Goal: Task Accomplishment & Management: Manage account settings

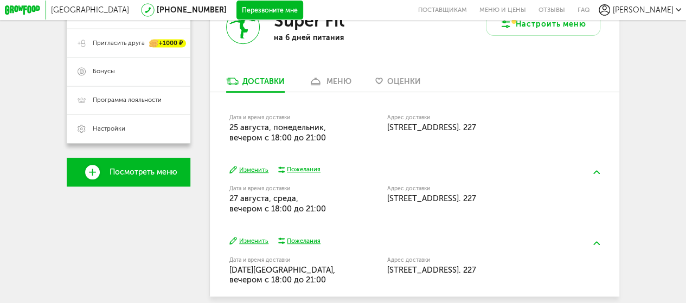
scroll to position [217, 0]
click at [394, 84] on span "Оценки" at bounding box center [404, 81] width 34 height 9
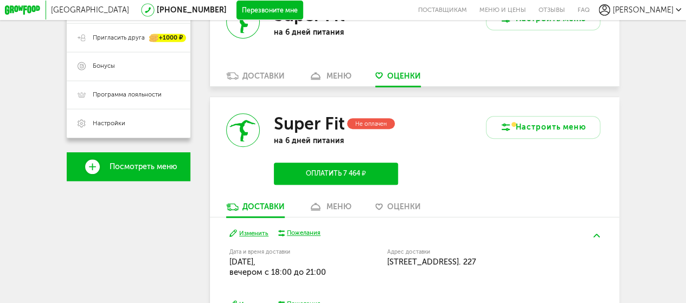
scroll to position [209, 0]
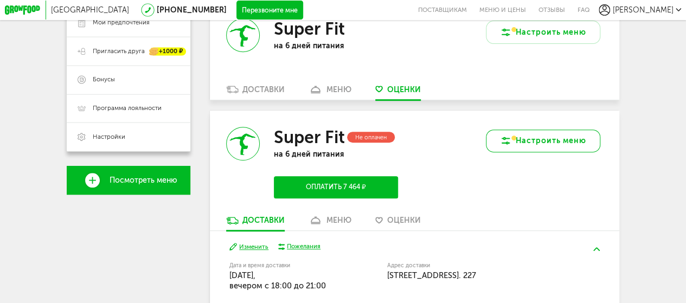
click at [532, 146] on button "Настроить меню" at bounding box center [543, 141] width 114 height 23
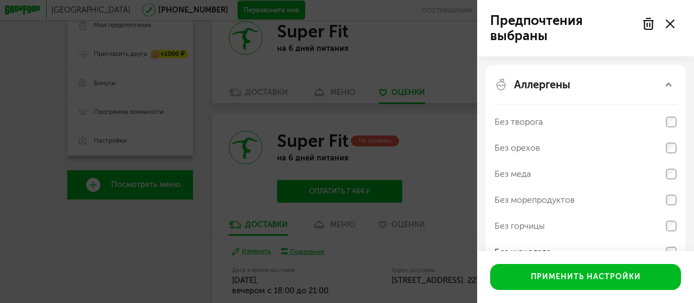
click at [424, 82] on div "Предпочтения выбраны Аллергены Без творога Без орехов Без меда Без морепродукто…" at bounding box center [347, 151] width 694 height 303
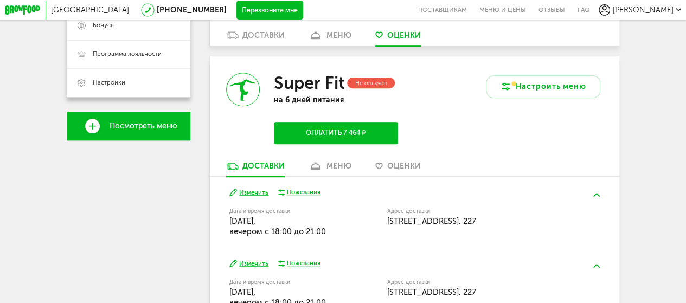
click at [322, 170] on link "меню" at bounding box center [330, 168] width 52 height 15
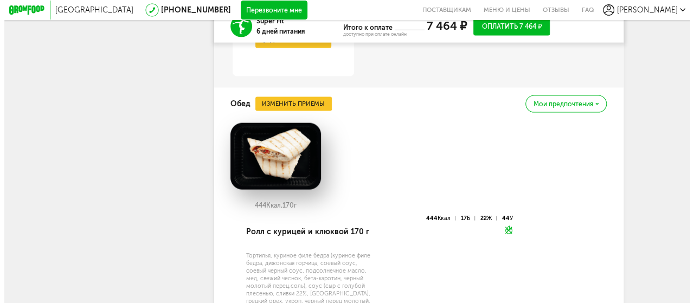
scroll to position [1108, 0]
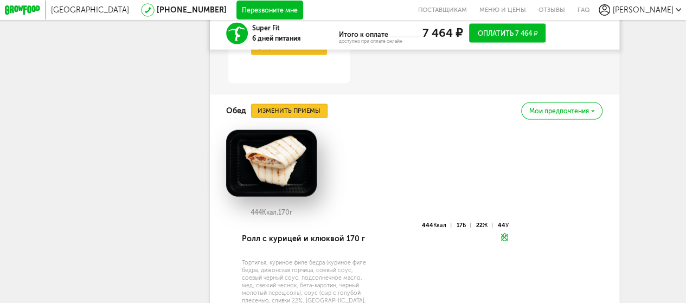
click at [300, 118] on button "Изменить приемы" at bounding box center [289, 111] width 76 height 14
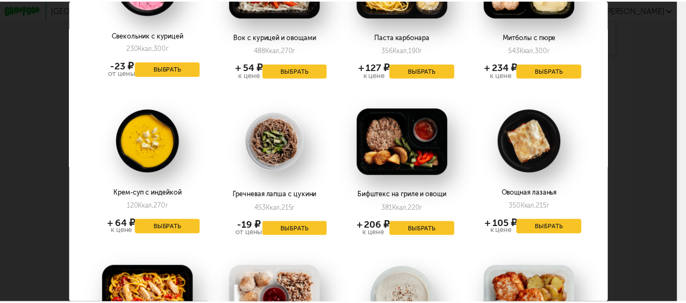
scroll to position [1030, 0]
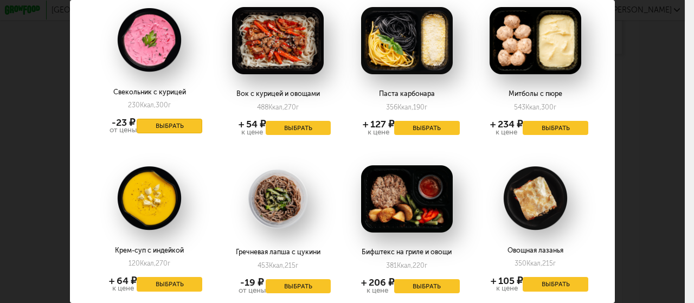
click at [171, 119] on button "Выбрать" at bounding box center [170, 126] width 66 height 15
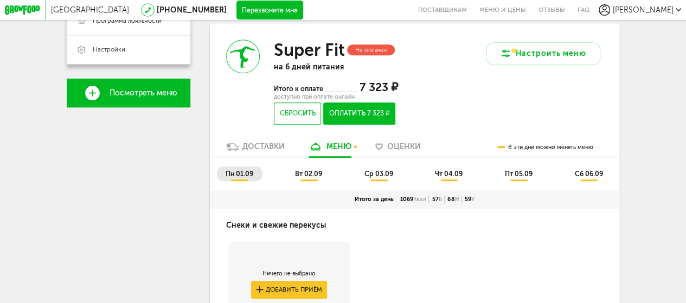
scroll to position [305, 0]
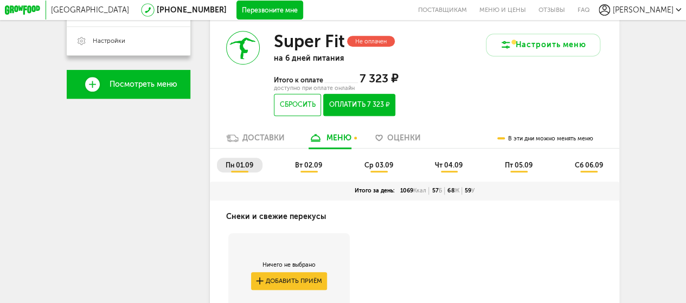
click at [308, 172] on li "вт 02.09" at bounding box center [308, 165] width 45 height 15
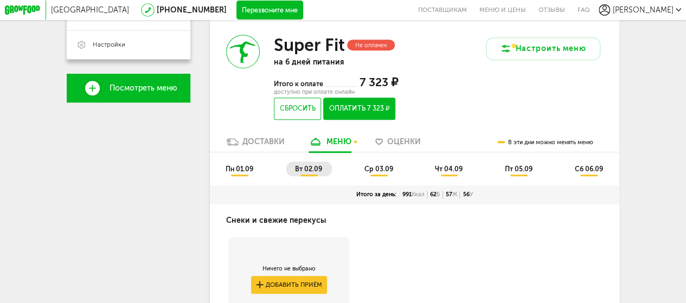
scroll to position [302, 0]
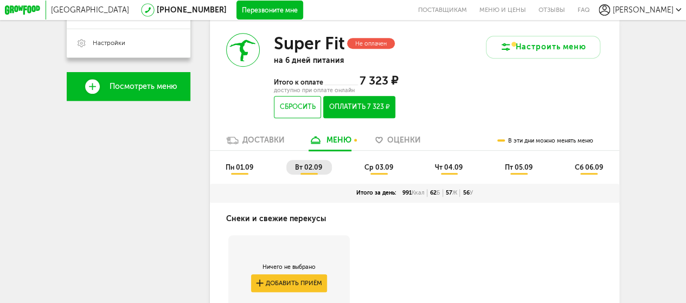
click at [379, 171] on span "ср 03.09" at bounding box center [378, 167] width 29 height 8
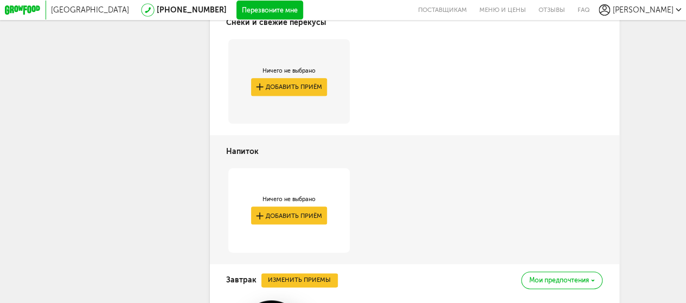
scroll to position [336, 0]
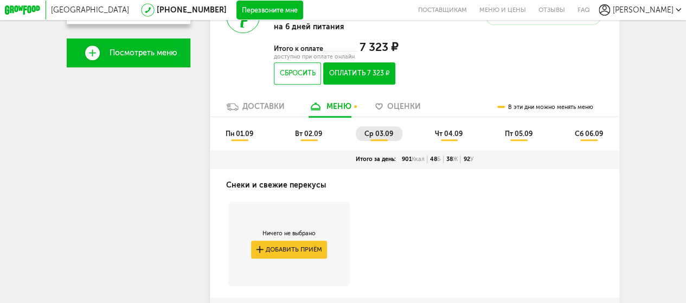
click at [452, 138] on span "чт 04.09" at bounding box center [449, 134] width 28 height 8
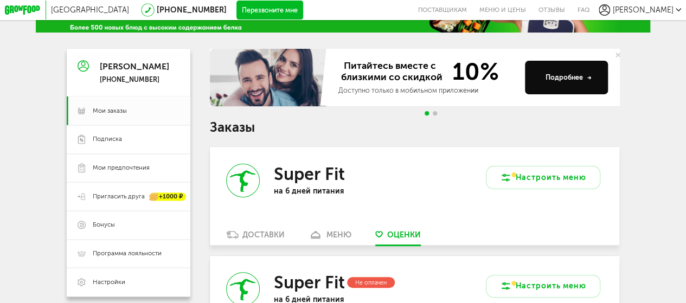
scroll to position [280, 0]
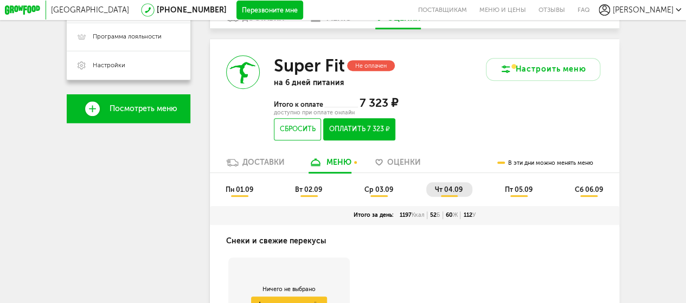
click at [380, 194] on span "ср 03.09" at bounding box center [378, 189] width 29 height 8
click at [318, 192] on span "вт 02.09" at bounding box center [308, 189] width 27 height 8
click at [248, 194] on span "пн 01.09" at bounding box center [240, 189] width 28 height 8
click at [381, 194] on span "ср 03.09" at bounding box center [378, 189] width 29 height 8
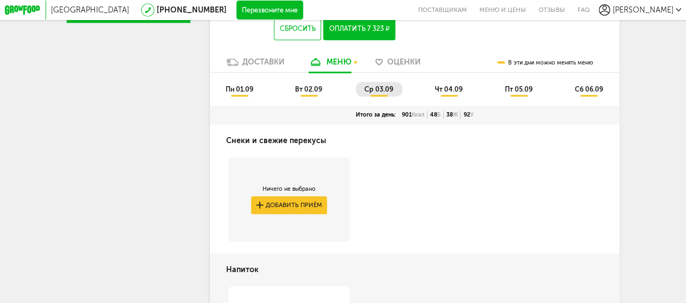
scroll to position [226, 0]
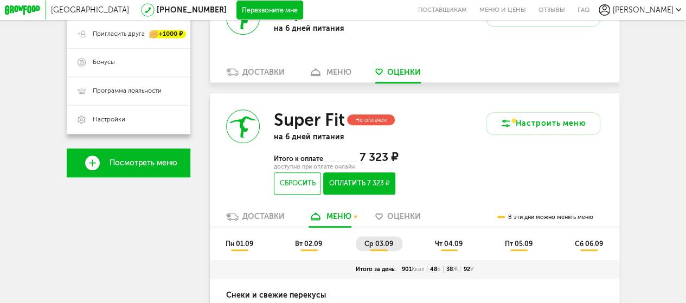
click at [458, 251] on li "чт 04.09" at bounding box center [449, 243] width 46 height 15
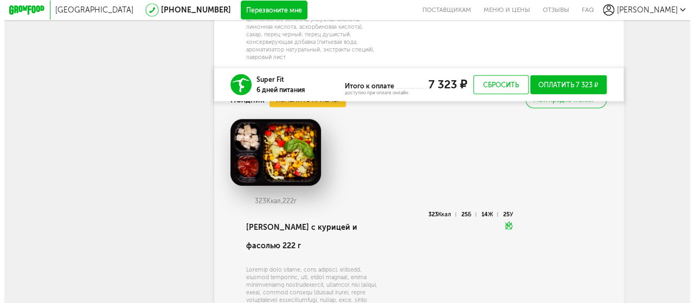
scroll to position [1419, 0]
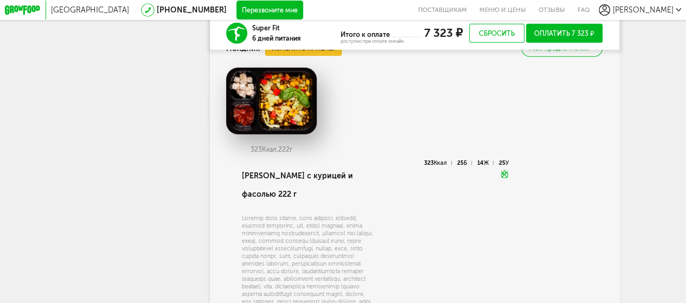
click at [306, 55] on button "Изменить приемы" at bounding box center [303, 48] width 76 height 14
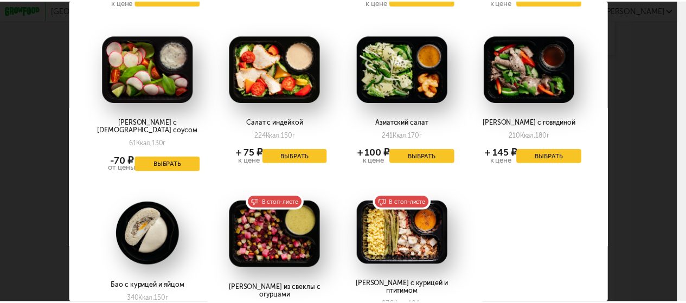
scroll to position [1789, 0]
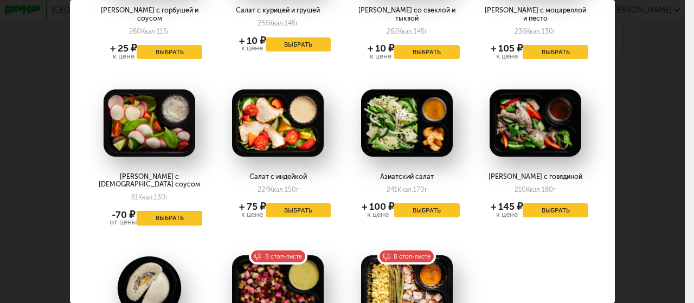
click at [169, 211] on button "Выбрать" at bounding box center [170, 218] width 66 height 15
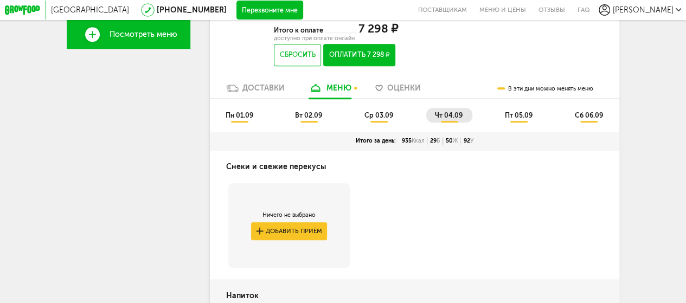
scroll to position [280, 0]
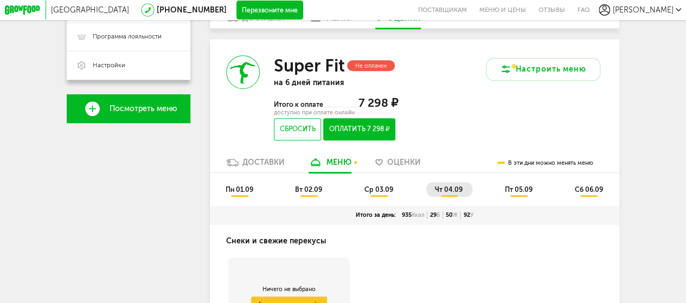
click at [521, 194] on span "пт 05.09" at bounding box center [519, 189] width 28 height 8
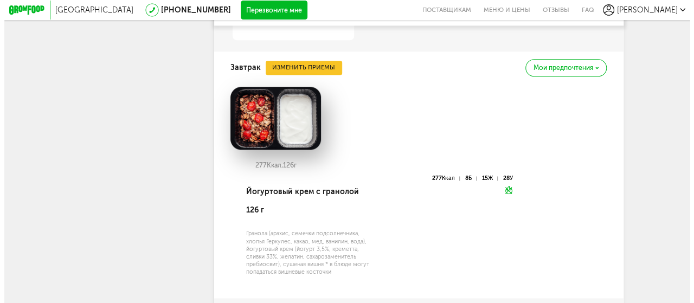
scroll to position [714, 0]
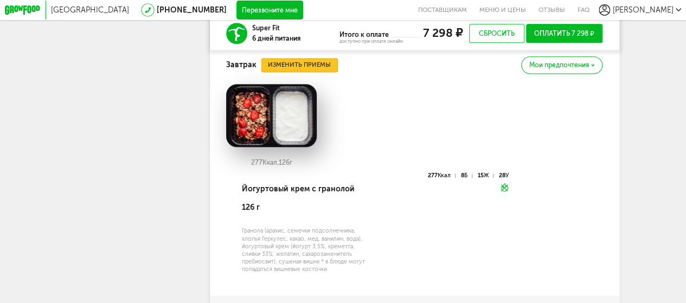
click at [314, 72] on button "Изменить приемы" at bounding box center [299, 65] width 76 height 14
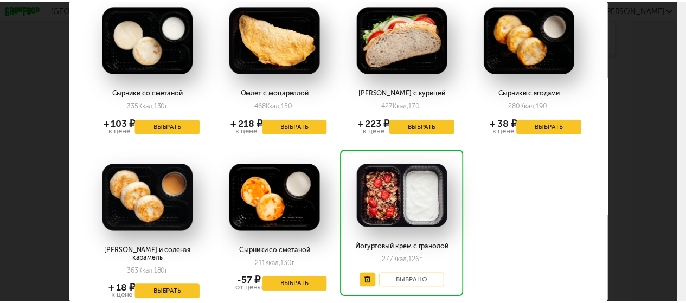
scroll to position [1193, 0]
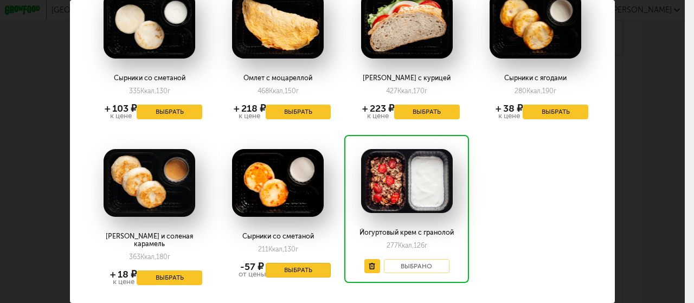
click at [287, 263] on button "Выбрать" at bounding box center [299, 270] width 66 height 15
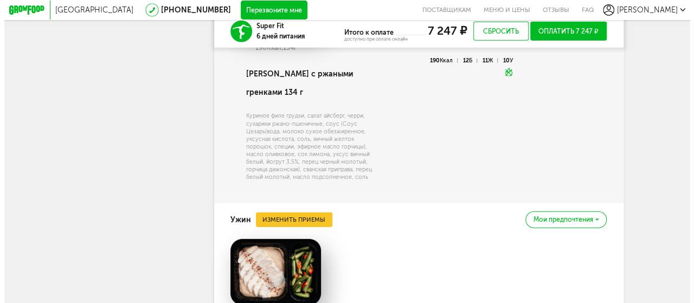
scroll to position [1473, 0]
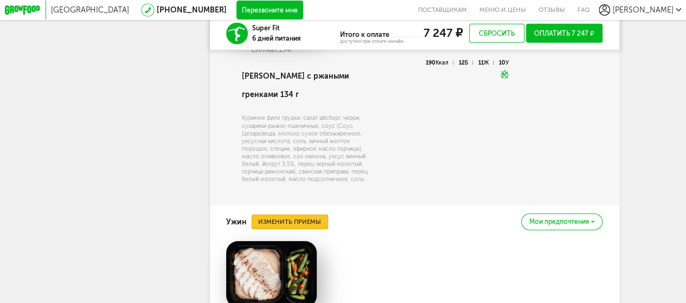
click at [314, 221] on button "Изменить приемы" at bounding box center [290, 222] width 76 height 14
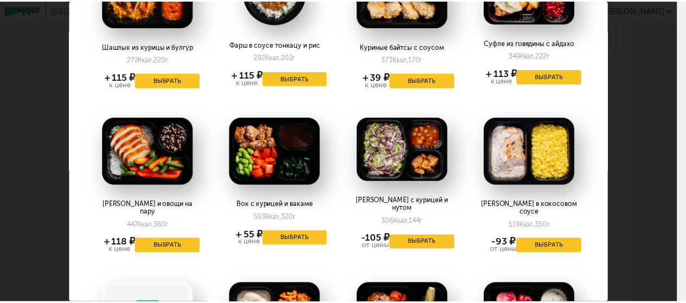
scroll to position [0, 0]
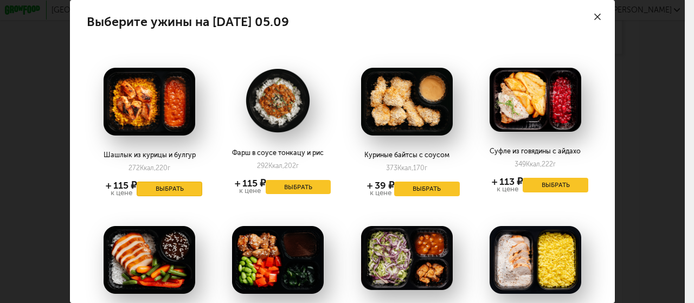
click at [168, 191] on button "Выбрать" at bounding box center [170, 189] width 66 height 15
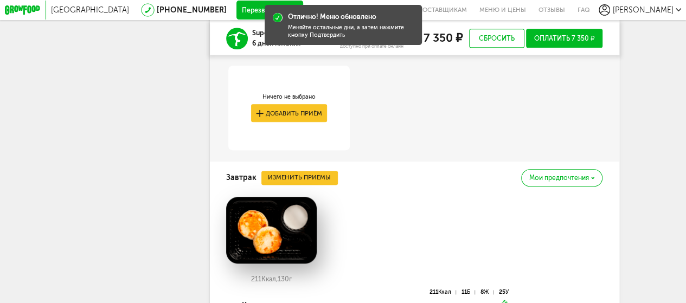
scroll to position [389, 0]
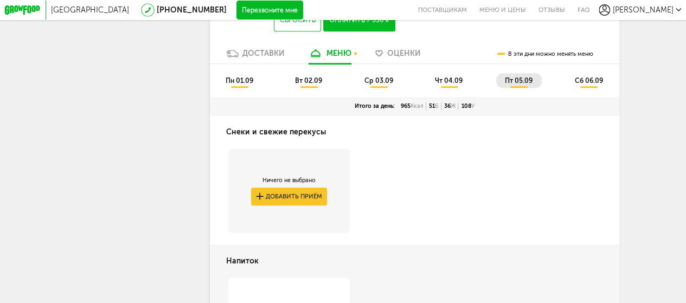
click at [587, 85] on span "сб 06.09" at bounding box center [588, 80] width 28 height 8
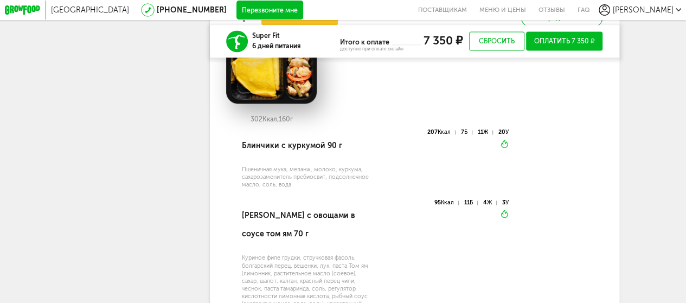
scroll to position [660, 0]
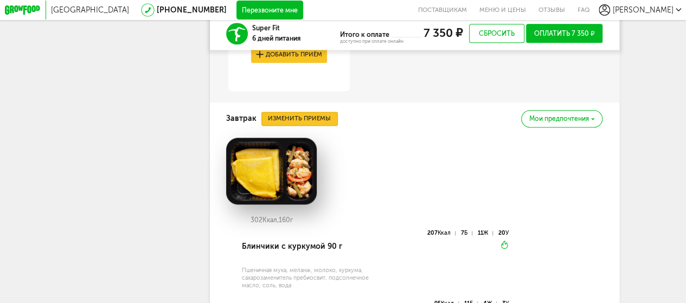
click at [301, 122] on button "Изменить приемы" at bounding box center [299, 119] width 76 height 14
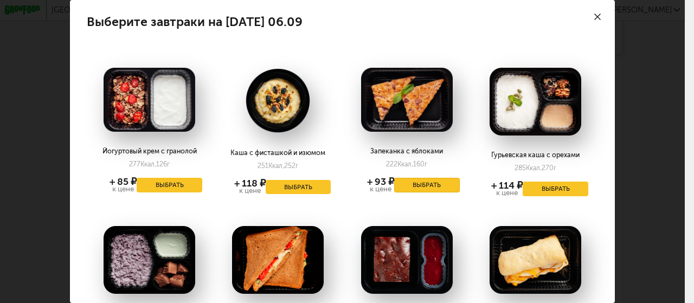
click at [404, 185] on button "Выбрать" at bounding box center [427, 185] width 66 height 15
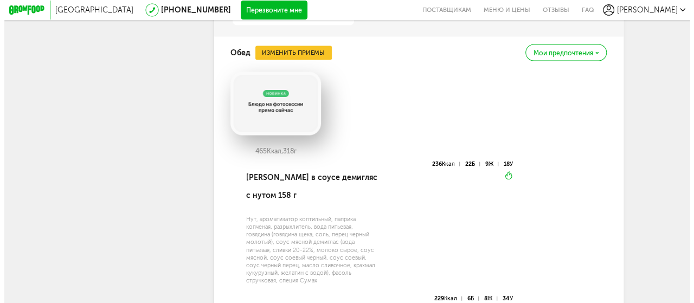
scroll to position [985, 0]
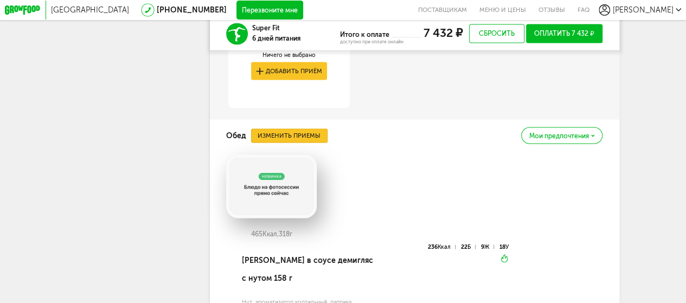
click at [312, 140] on button "Изменить приемы" at bounding box center [289, 135] width 76 height 14
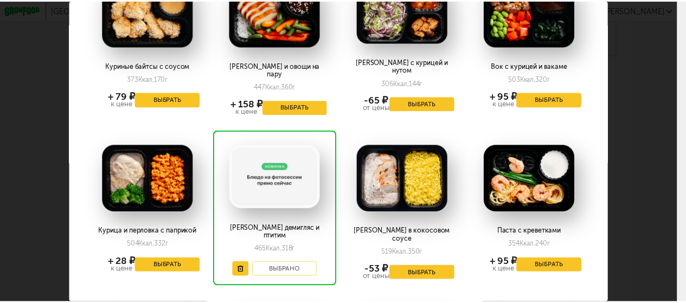
scroll to position [271, 0]
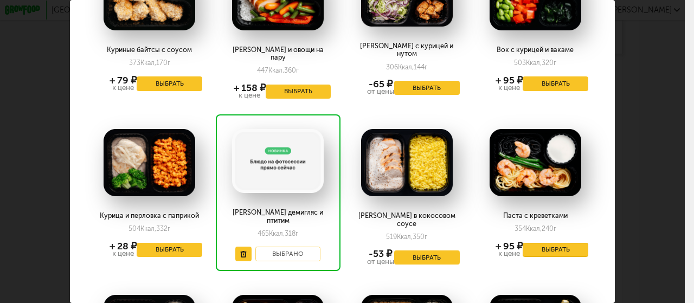
click at [538, 243] on button "Выбрать" at bounding box center [556, 250] width 66 height 15
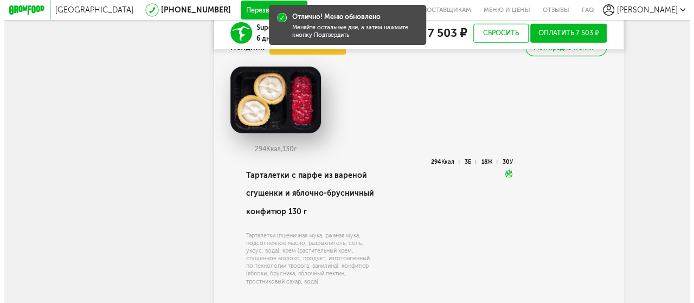
scroll to position [1419, 0]
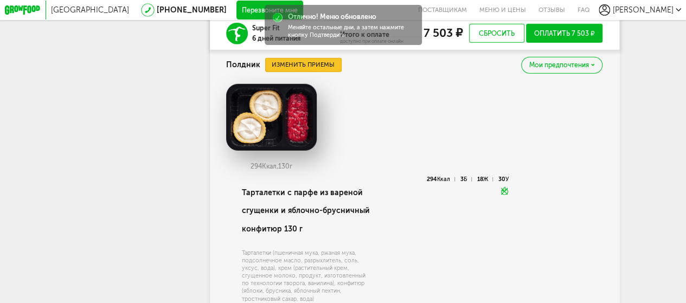
click at [310, 72] on button "Изменить приемы" at bounding box center [303, 65] width 76 height 14
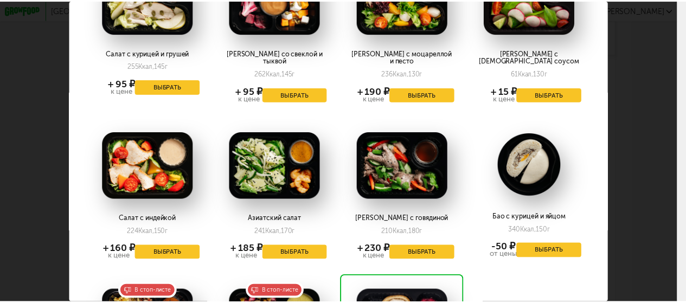
scroll to position [1518, 0]
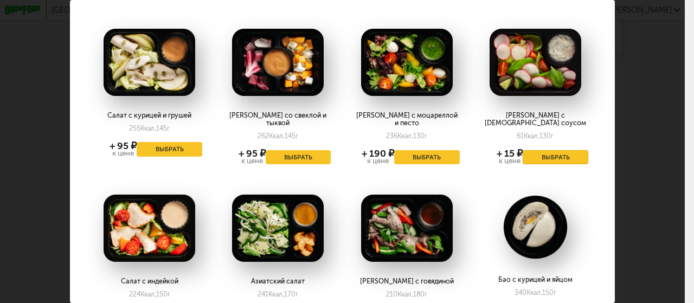
click at [538, 150] on button "Выбрать" at bounding box center [556, 157] width 66 height 15
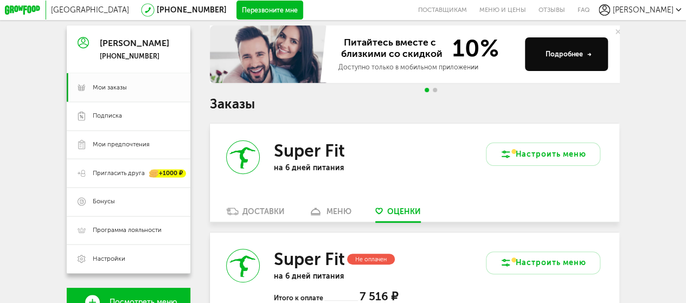
scroll to position [118, 0]
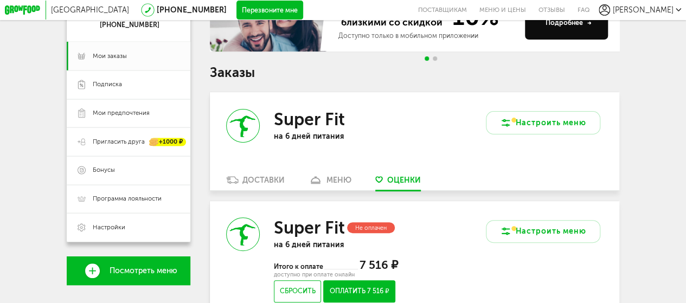
click at [266, 179] on div "Доставки" at bounding box center [263, 180] width 42 height 9
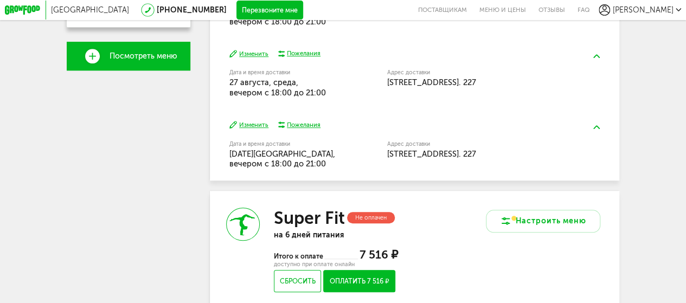
scroll to position [227, 0]
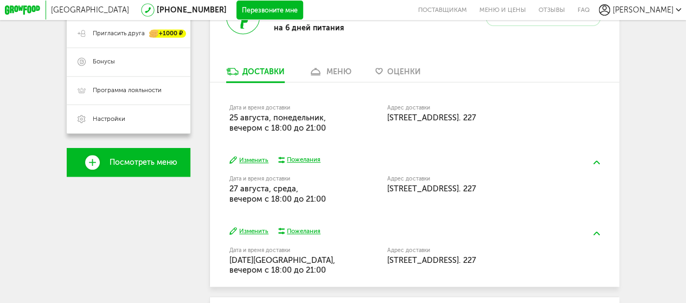
click at [336, 73] on div "меню" at bounding box center [338, 71] width 25 height 9
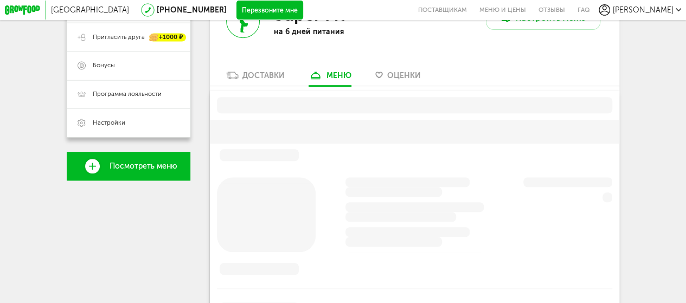
scroll to position [240, 0]
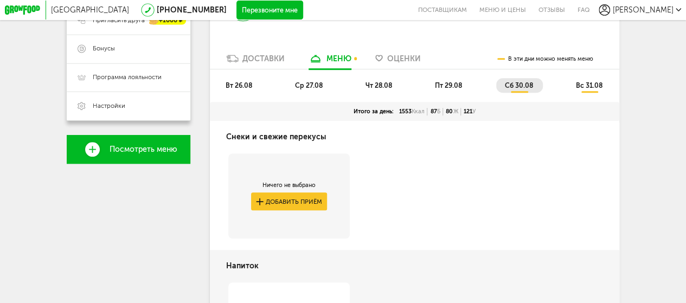
click at [233, 89] on span "вт 26.08" at bounding box center [239, 85] width 27 height 8
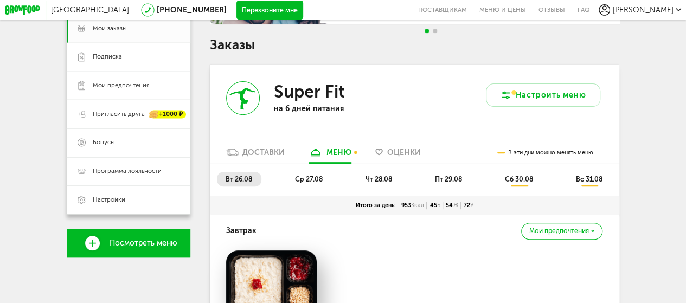
scroll to position [185, 0]
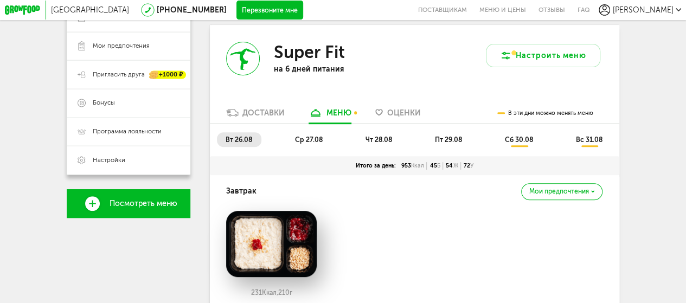
click at [312, 142] on span "ср 27.08" at bounding box center [309, 140] width 28 height 8
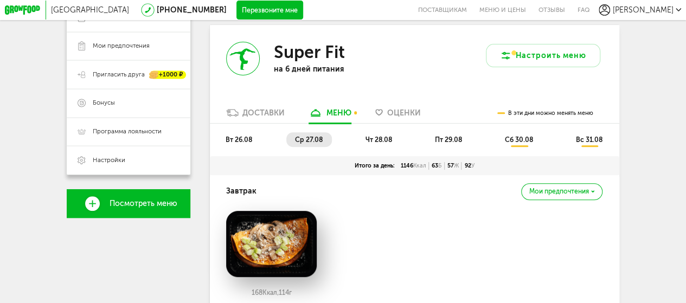
click at [519, 147] on li "сб 30.08" at bounding box center [519, 139] width 46 height 15
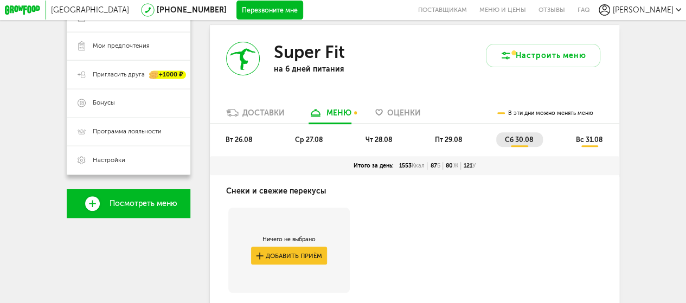
click at [381, 141] on span "чт 28.08" at bounding box center [378, 140] width 27 height 8
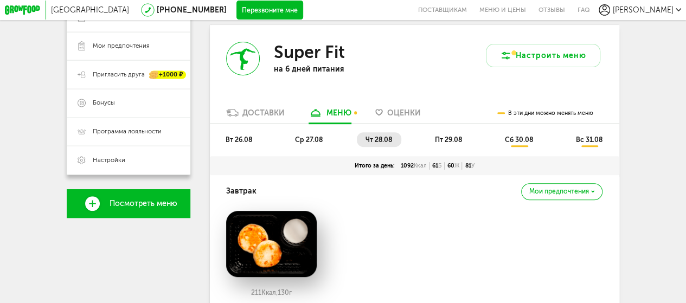
click at [455, 140] on span "пт 29.08" at bounding box center [448, 140] width 27 height 8
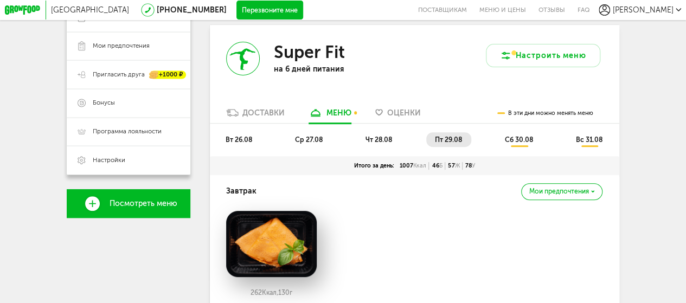
click at [516, 140] on span "сб 30.08" at bounding box center [519, 140] width 28 height 8
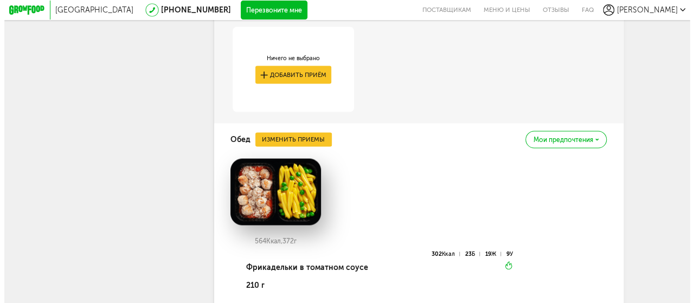
scroll to position [998, 0]
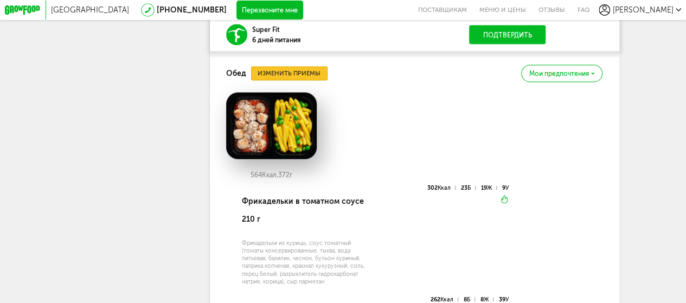
click at [296, 80] on button "Изменить приемы" at bounding box center [289, 73] width 76 height 14
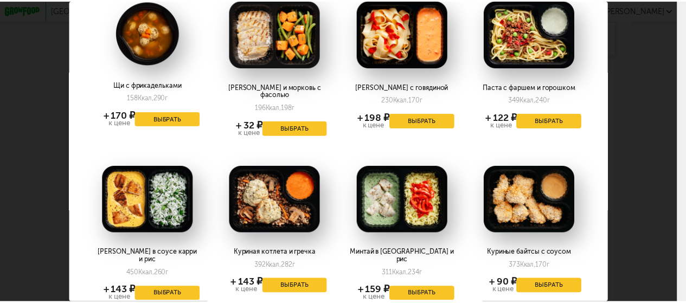
scroll to position [54, 0]
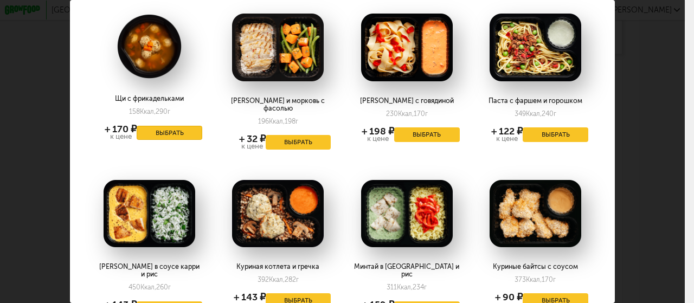
click at [163, 130] on button "Выбрать" at bounding box center [170, 133] width 66 height 15
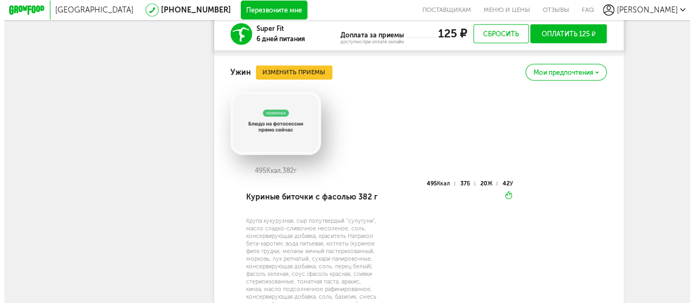
scroll to position [1486, 0]
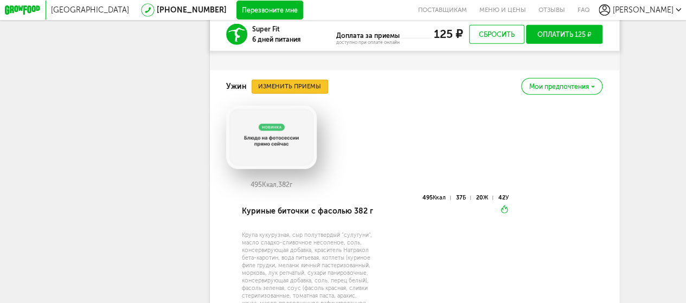
click at [284, 83] on button "Изменить приемы" at bounding box center [290, 87] width 76 height 14
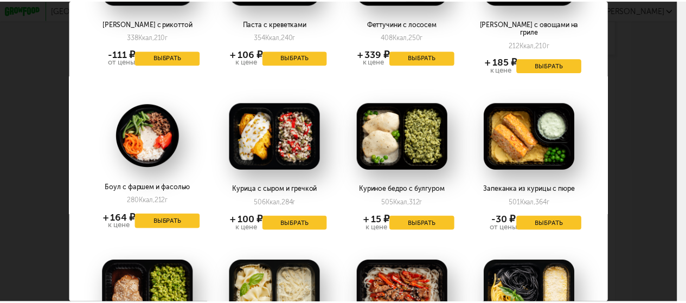
scroll to position [527, 0]
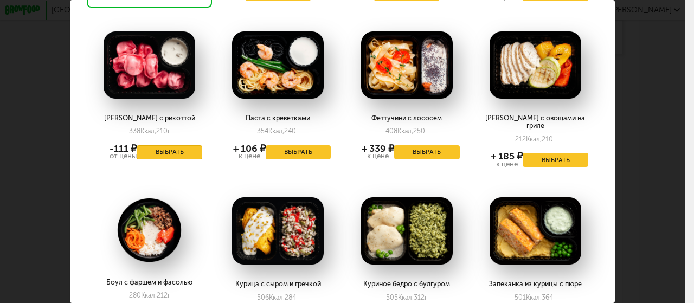
click at [168, 145] on button "Выбрать" at bounding box center [170, 152] width 66 height 15
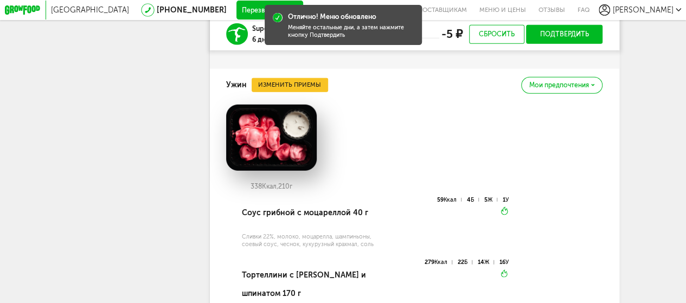
click at [467, 119] on div "338 Ккал, 210 г" at bounding box center [414, 151] width 376 height 92
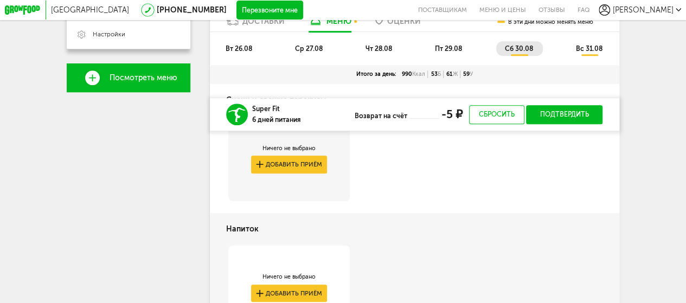
scroll to position [240, 0]
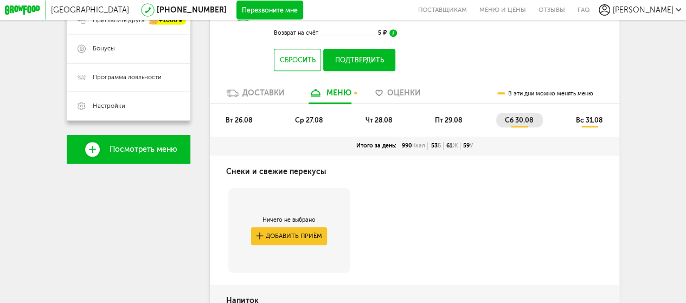
click at [591, 124] on span "вс 31.08" at bounding box center [589, 120] width 27 height 8
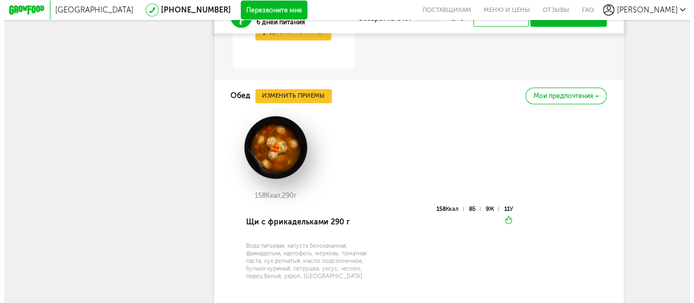
scroll to position [890, 0]
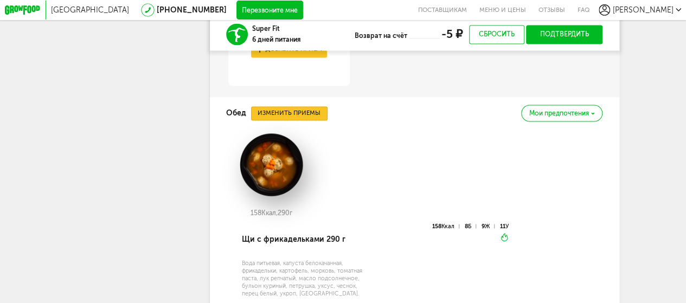
click at [280, 120] on button "Изменить приемы" at bounding box center [289, 113] width 76 height 14
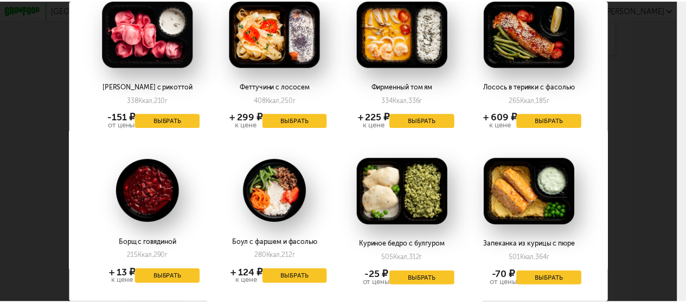
scroll to position [596, 0]
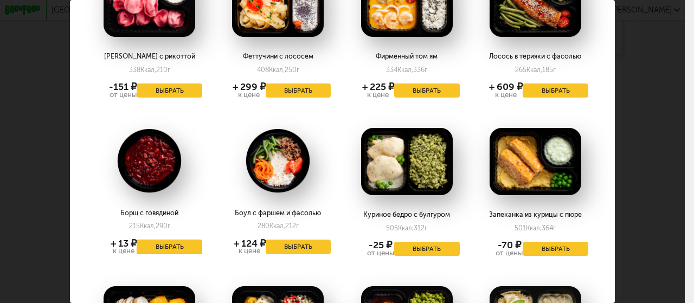
click at [166, 240] on button "Выбрать" at bounding box center [170, 247] width 66 height 15
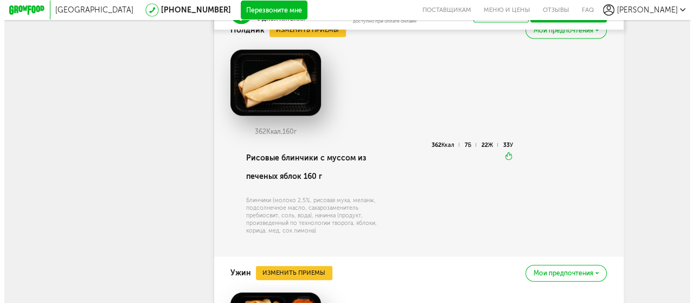
scroll to position [1107, 0]
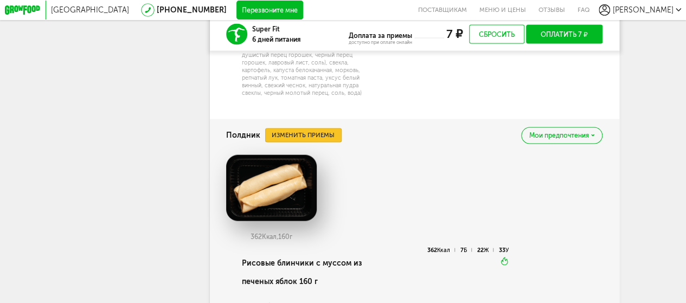
click at [319, 143] on button "Изменить приемы" at bounding box center [303, 135] width 76 height 14
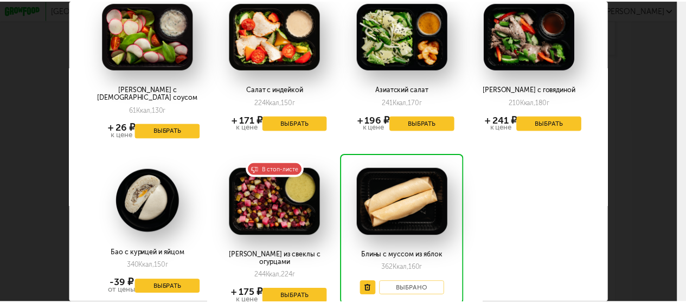
scroll to position [1889, 0]
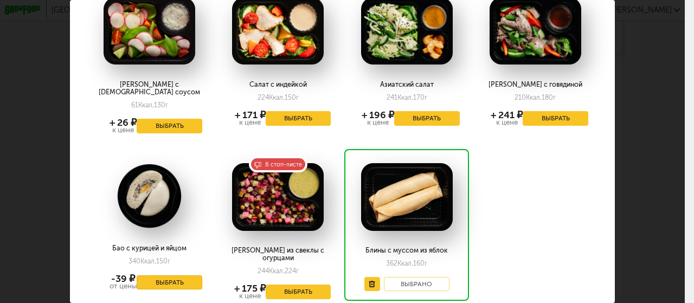
click at [157, 275] on button "Выбрать" at bounding box center [170, 282] width 66 height 15
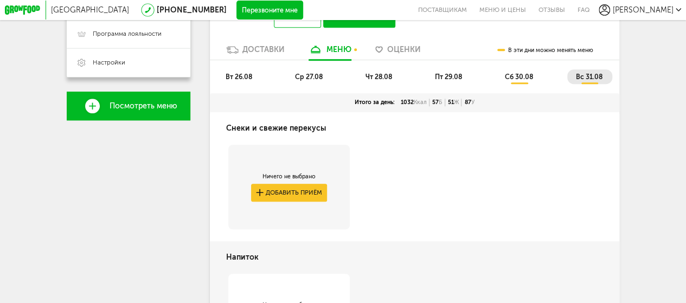
scroll to position [131, 0]
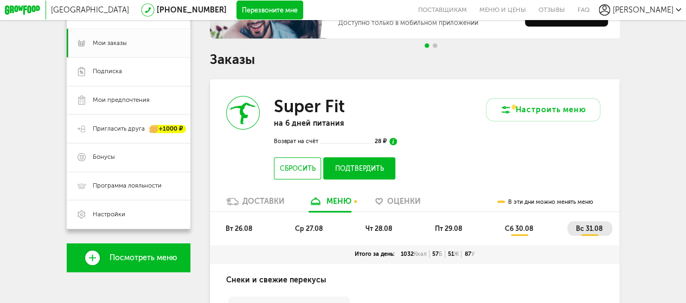
click at [312, 231] on span "ср 27.08" at bounding box center [309, 228] width 28 height 8
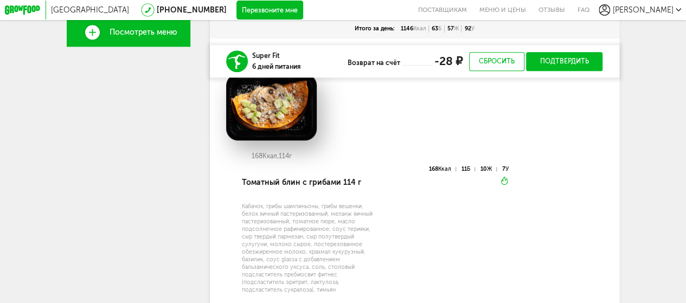
scroll to position [294, 0]
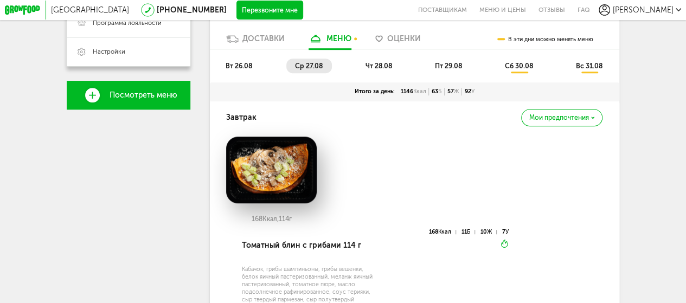
click at [591, 69] on span "вс 31.08" at bounding box center [589, 66] width 27 height 8
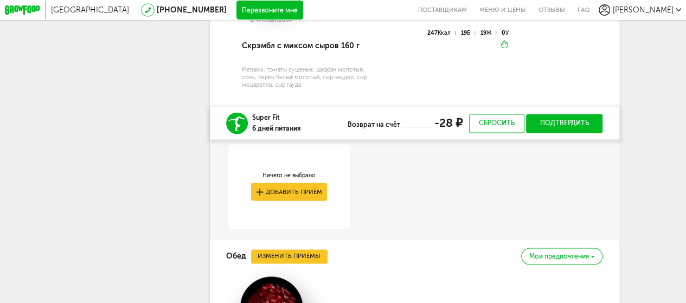
scroll to position [673, 0]
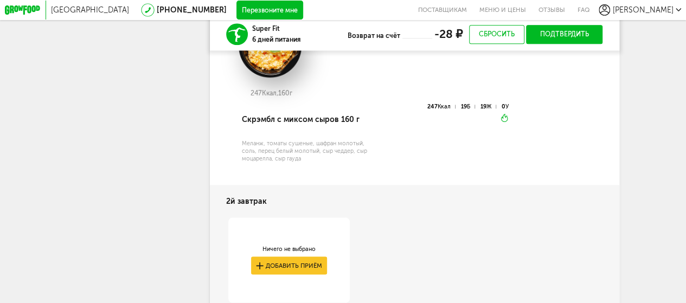
click at [556, 34] on button "Подтвердить" at bounding box center [564, 34] width 76 height 19
click at [557, 37] on button "Подтвердить" at bounding box center [564, 34] width 76 height 19
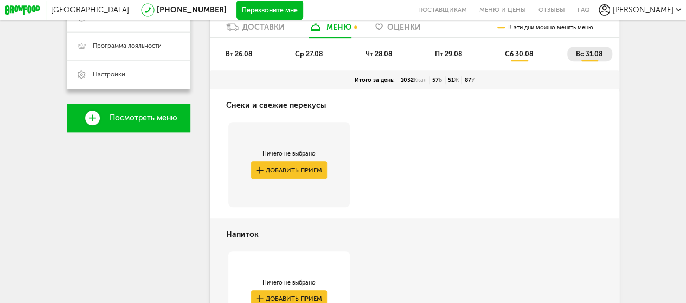
scroll to position [108, 0]
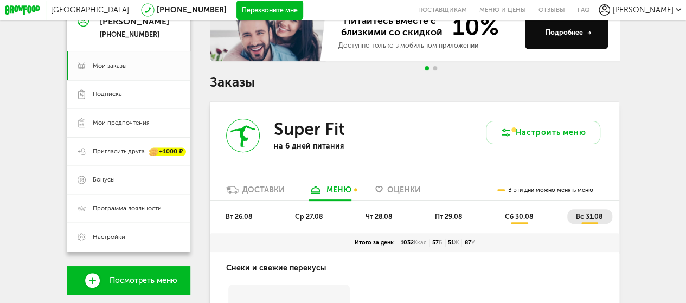
click at [520, 221] on span "сб 30.08" at bounding box center [519, 216] width 28 height 8
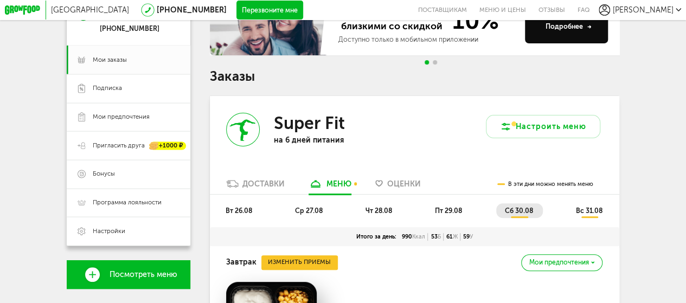
scroll to position [163, 0]
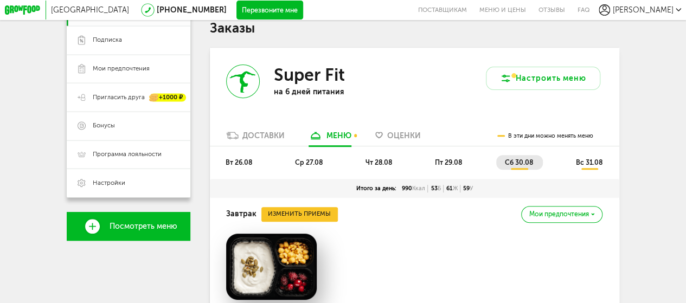
click at [394, 139] on span "Оценки" at bounding box center [404, 135] width 34 height 9
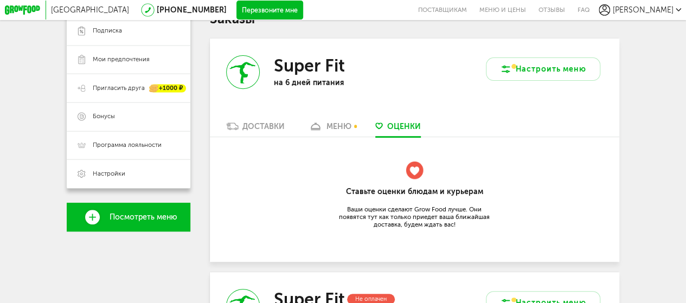
scroll to position [172, 0]
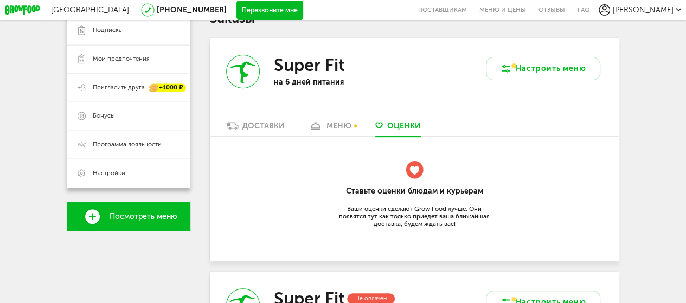
click at [340, 126] on div "меню" at bounding box center [338, 125] width 25 height 9
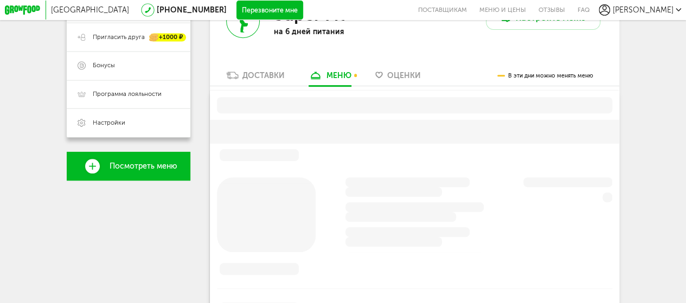
scroll to position [240, 0]
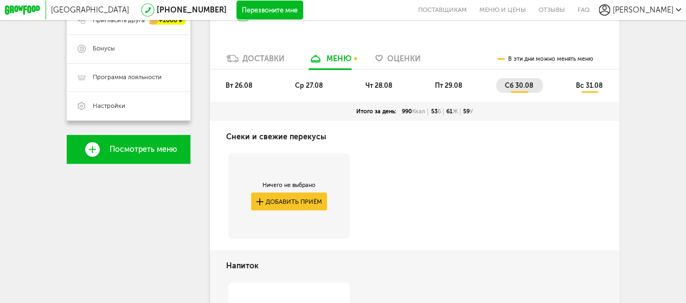
click at [389, 60] on span "Оценки" at bounding box center [404, 58] width 34 height 9
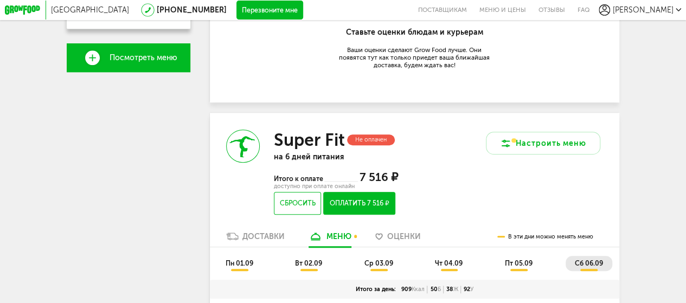
scroll to position [335, 0]
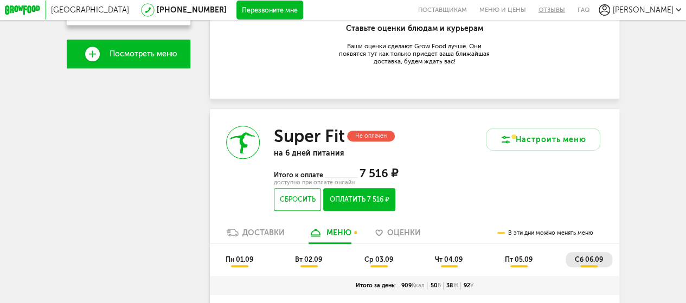
click at [571, 10] on link "Отзывы" at bounding box center [551, 10] width 39 height 20
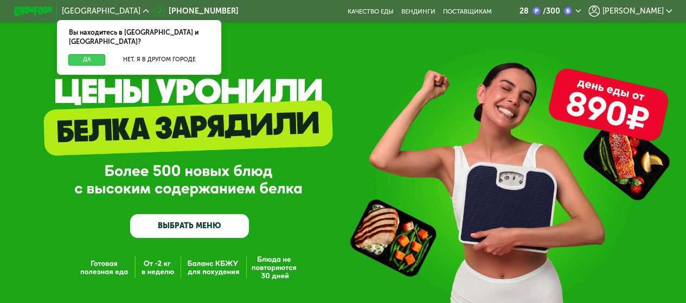
click at [86, 54] on button "Да" at bounding box center [86, 59] width 37 height 11
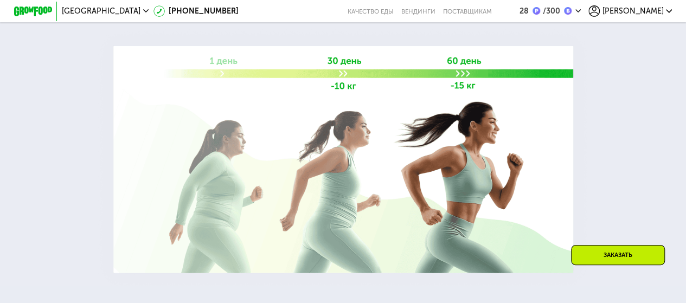
scroll to position [1310, 0]
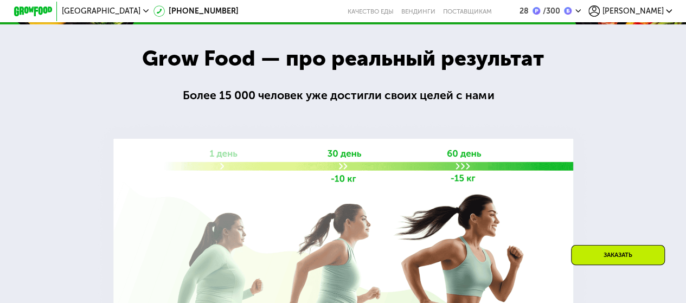
click at [581, 10] on use at bounding box center [578, 11] width 6 height 3
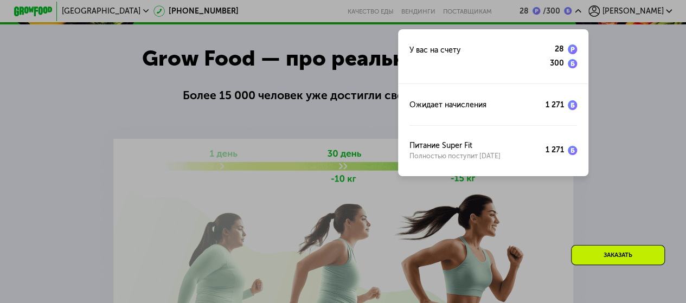
click at [89, 83] on div at bounding box center [343, 151] width 686 height 303
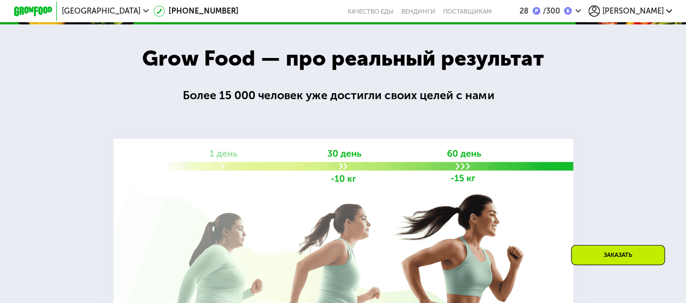
click at [653, 9] on span "[PERSON_NAME]" at bounding box center [632, 12] width 61 height 8
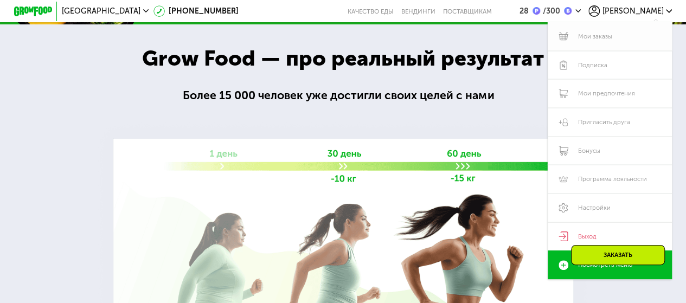
click at [589, 34] on link "Мои заказы" at bounding box center [609, 36] width 124 height 29
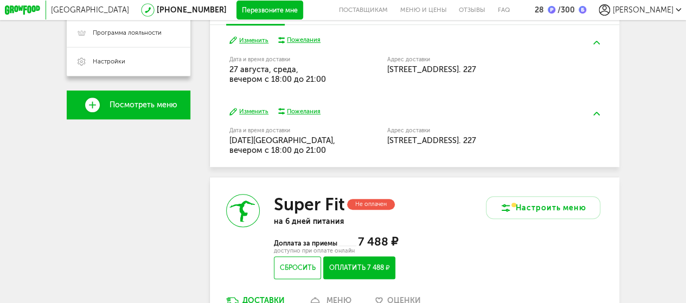
scroll to position [379, 0]
